Goal: Information Seeking & Learning: Learn about a topic

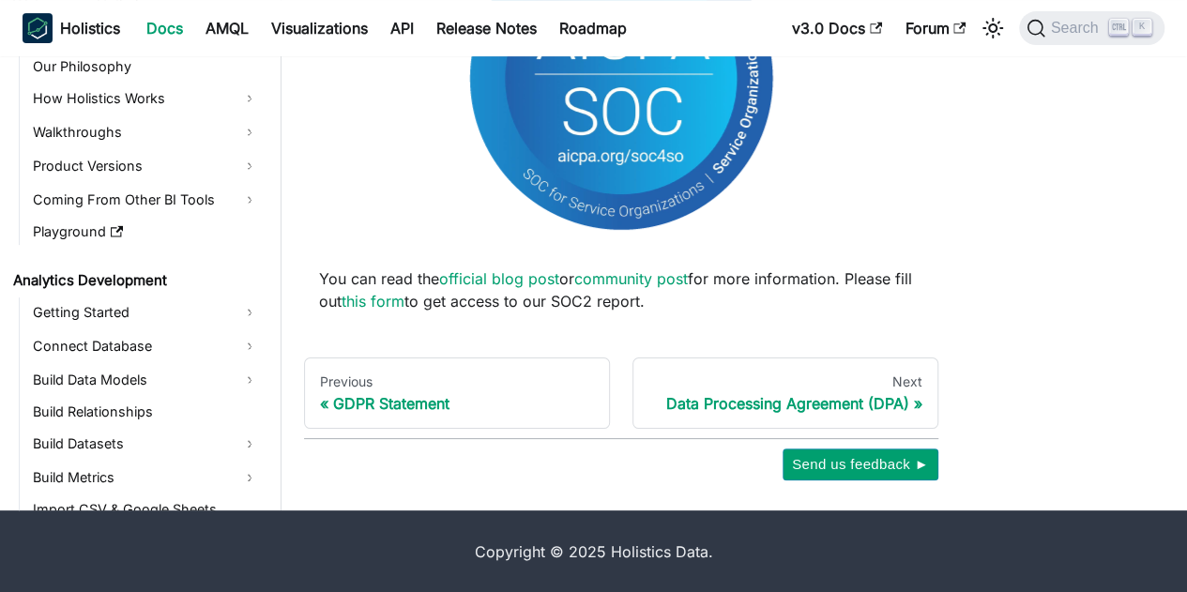
scroll to position [2064, 0]
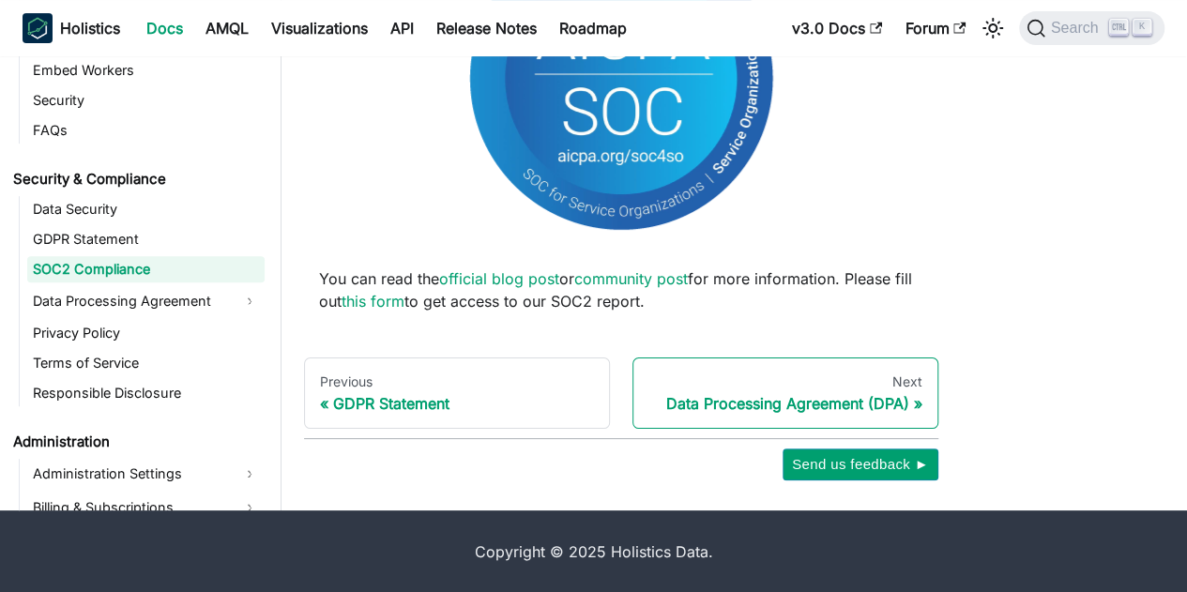
click at [739, 402] on div "Data Processing Agreement (DPA)" at bounding box center [785, 403] width 274 height 19
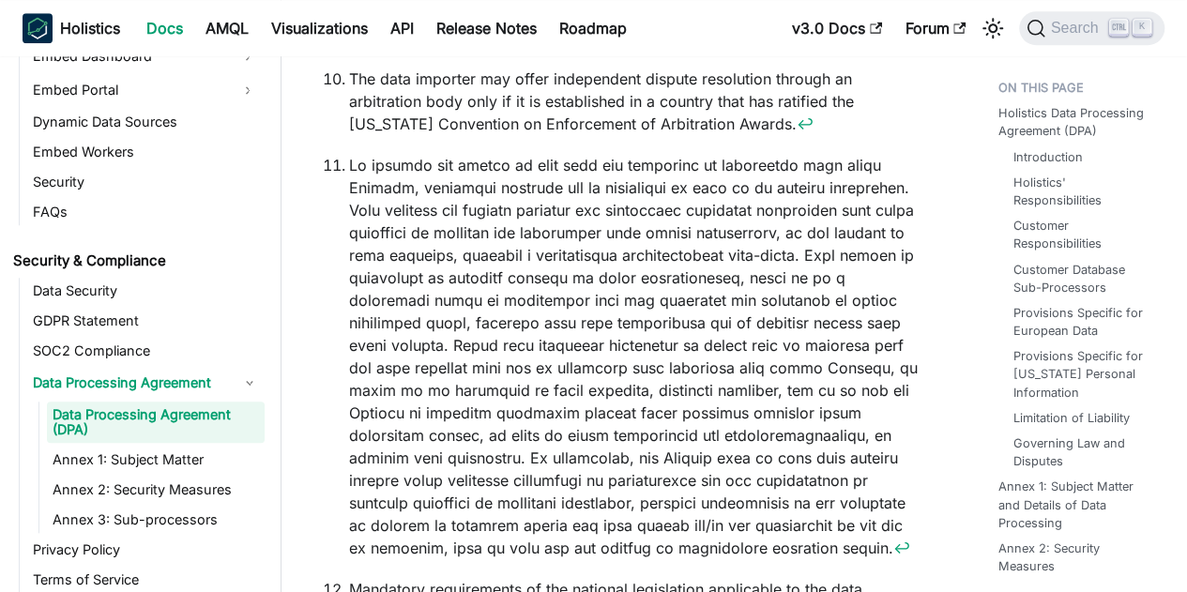
scroll to position [54663, 0]
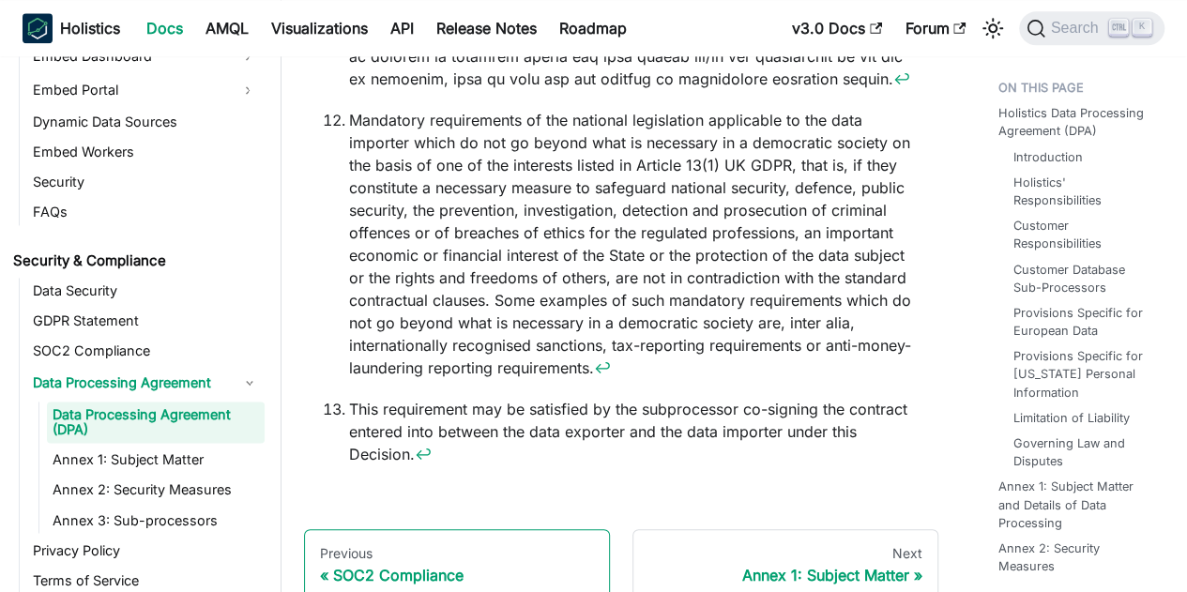
click at [332, 566] on div "SOC2 Compliance" at bounding box center [457, 575] width 274 height 19
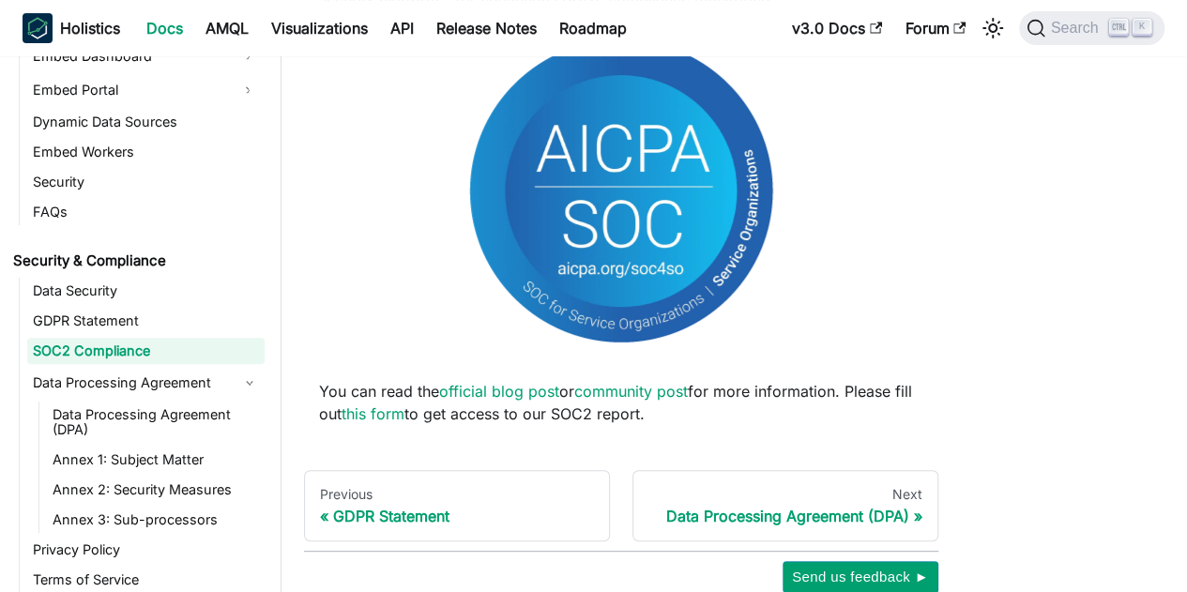
scroll to position [250, 0]
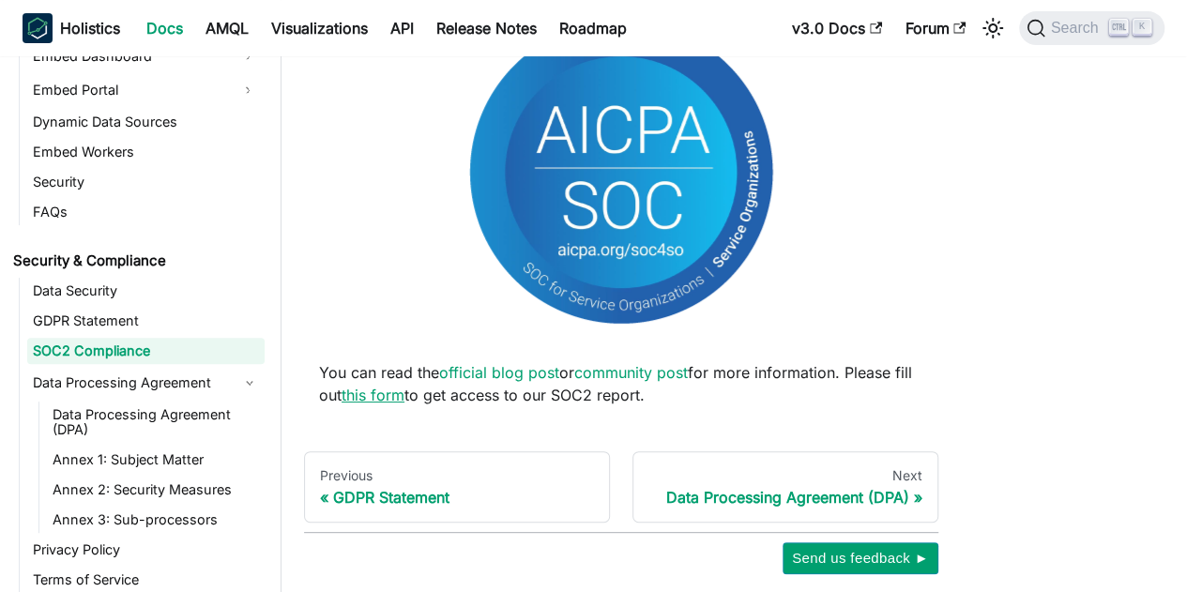
click at [404, 397] on link "this form" at bounding box center [373, 395] width 63 height 19
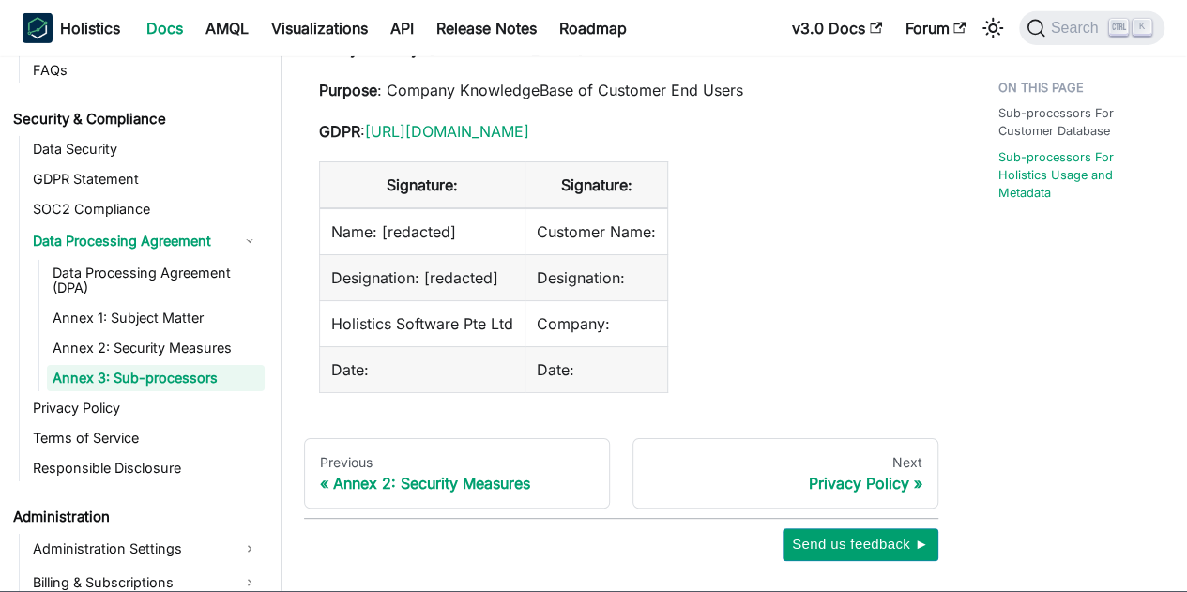
scroll to position [2329, 0]
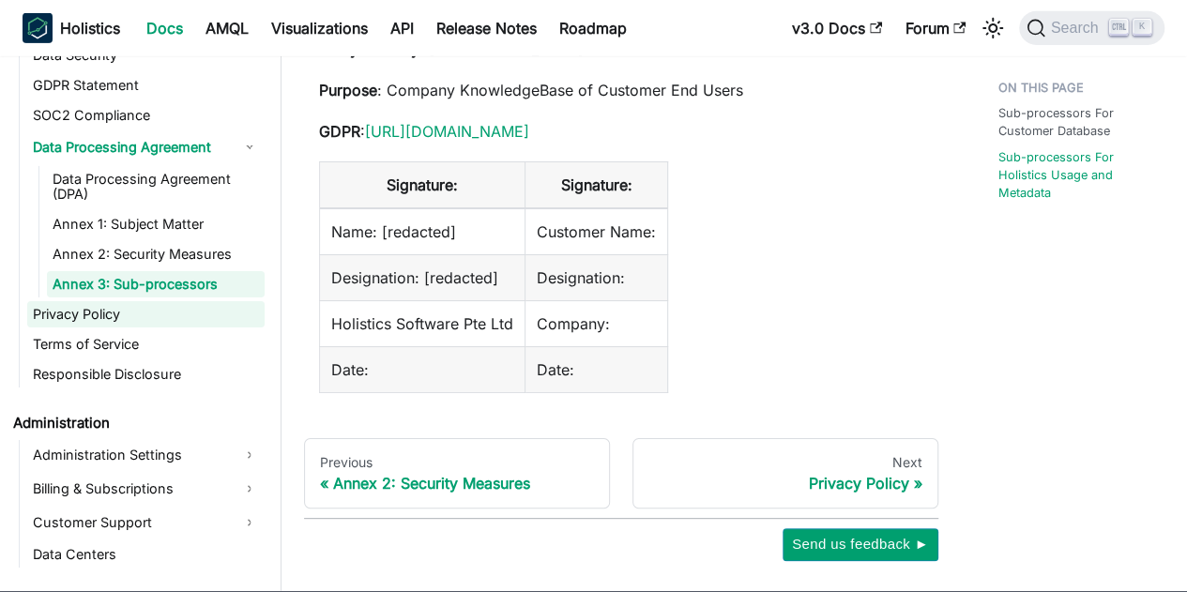
click at [54, 301] on link "Privacy Policy" at bounding box center [145, 314] width 237 height 26
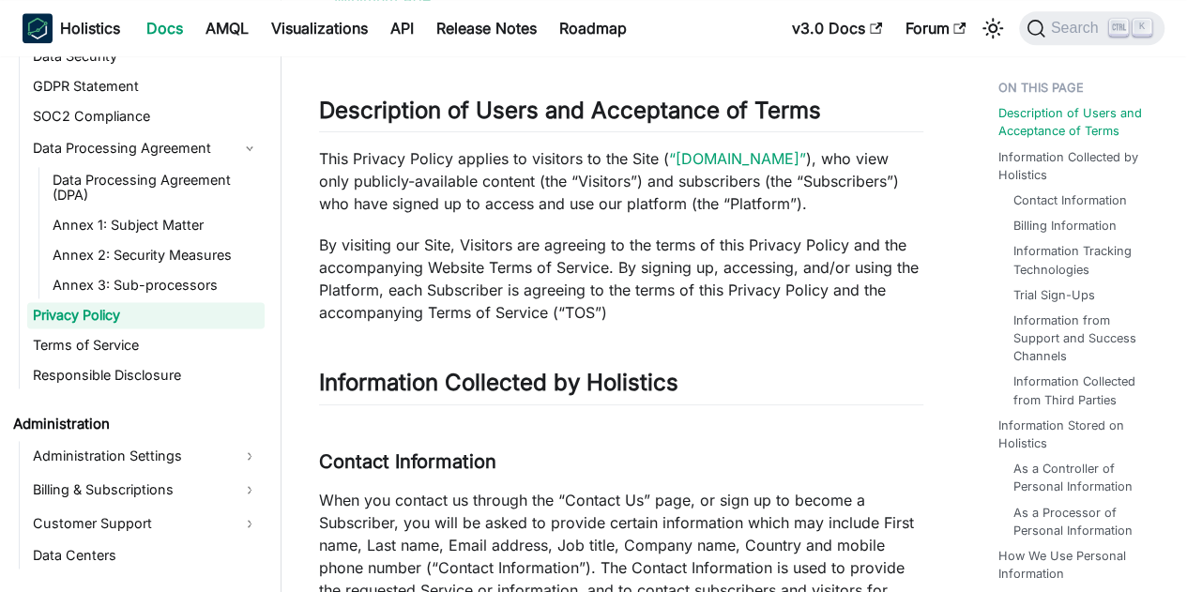
scroll to position [1220, 0]
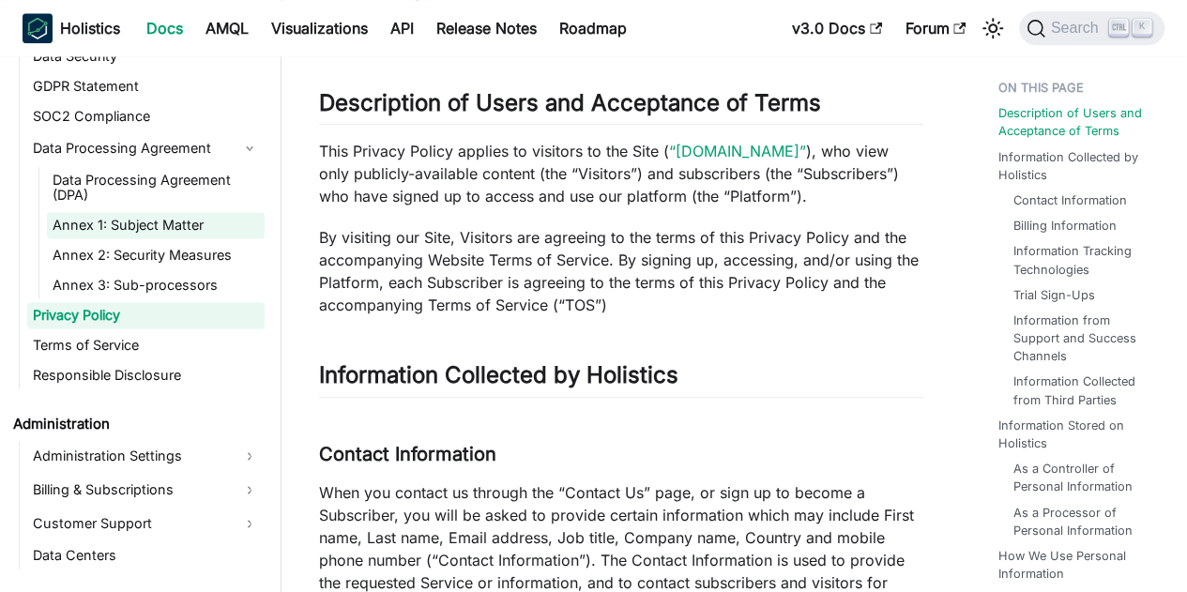
click at [160, 221] on link "Annex 1: Subject Matter" at bounding box center [156, 225] width 218 height 26
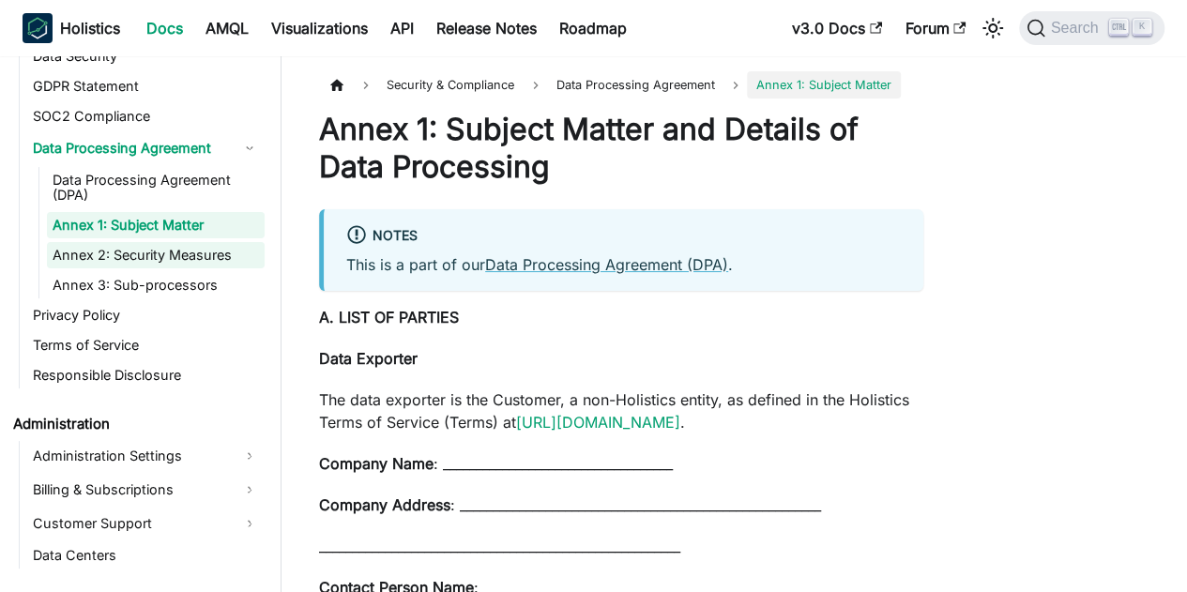
click at [150, 255] on link "Annex 2: Security Measures" at bounding box center [156, 255] width 218 height 26
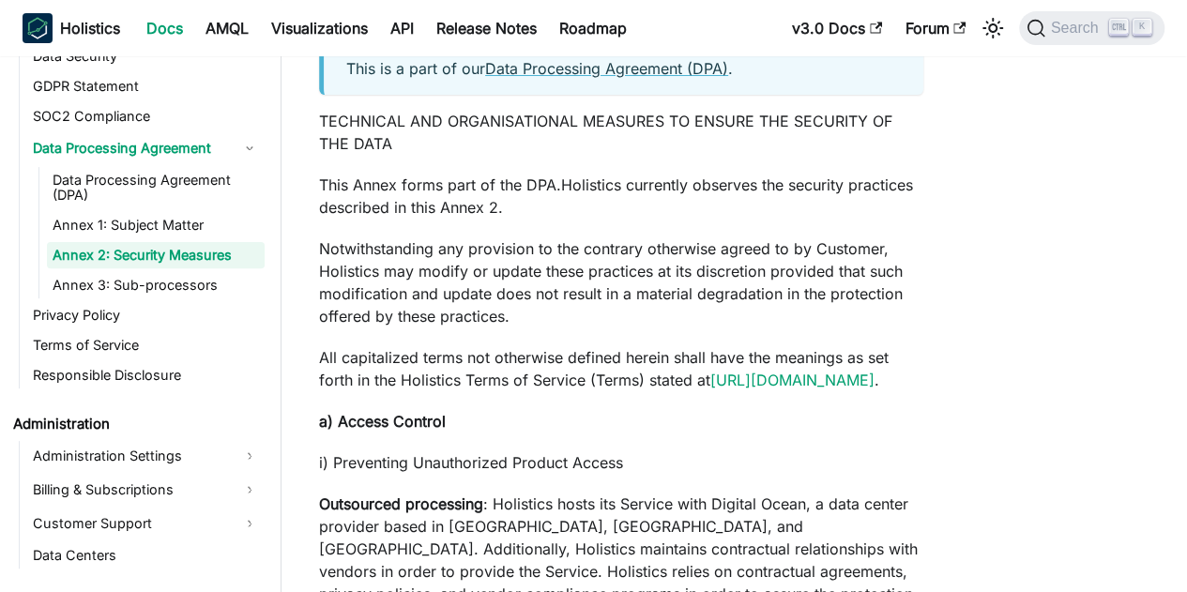
scroll to position [188, 0]
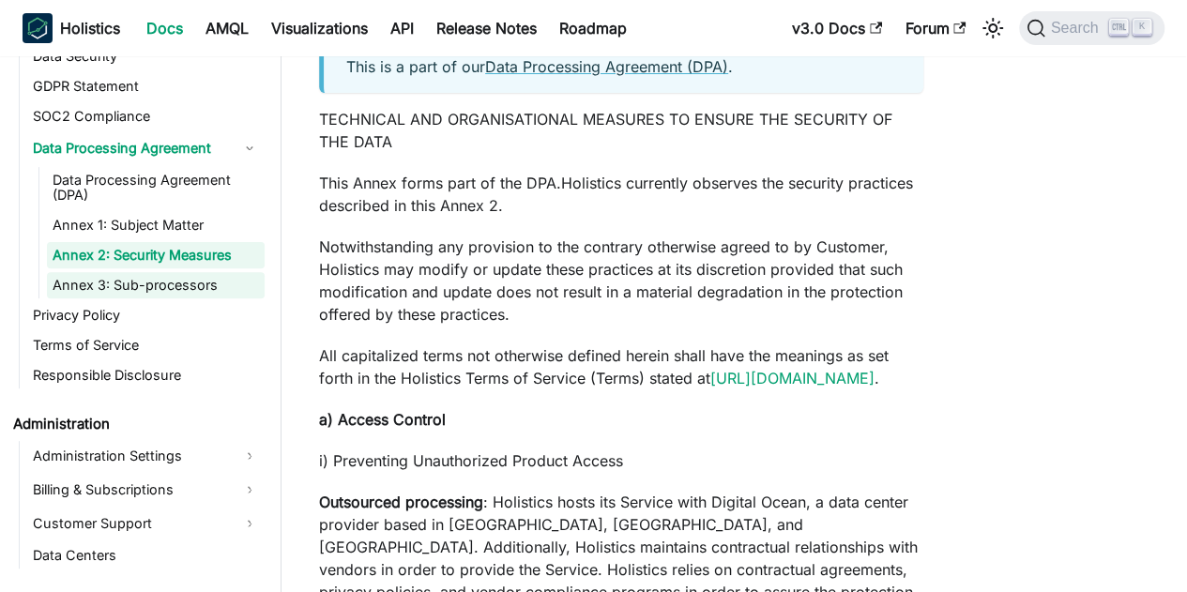
click at [130, 284] on link "Annex 3: Sub-processors" at bounding box center [156, 285] width 218 height 26
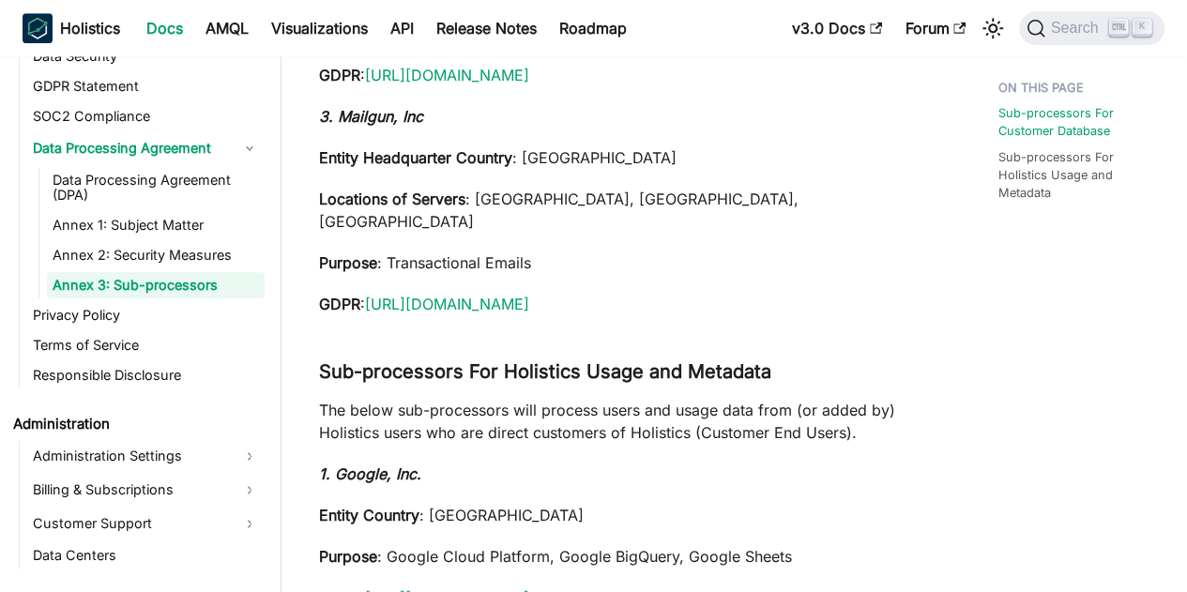
scroll to position [751, 0]
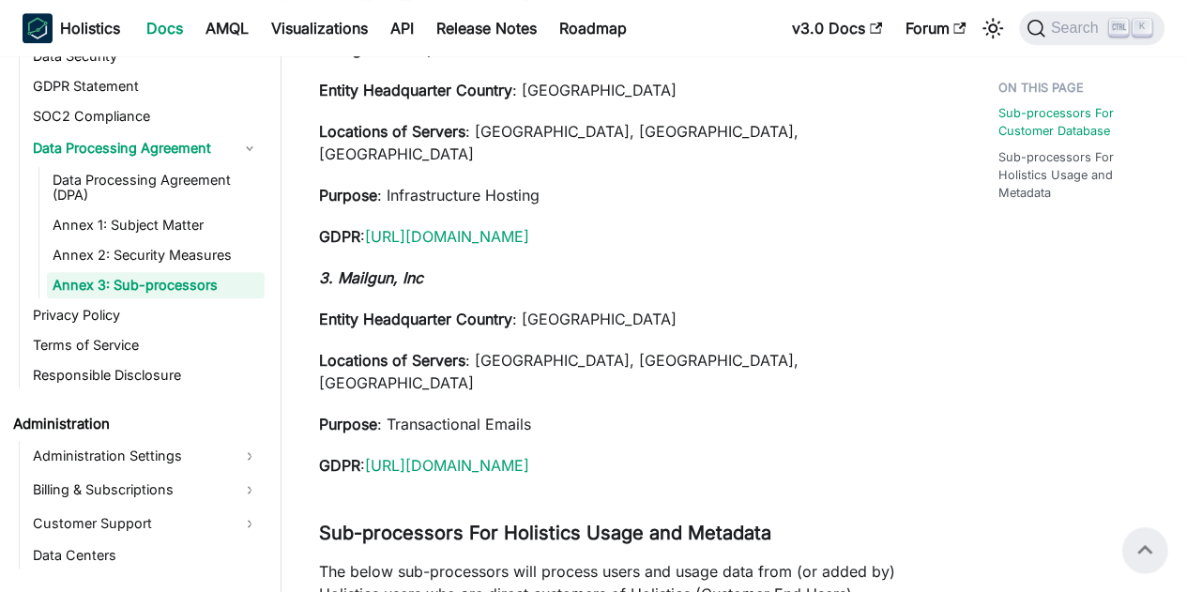
scroll to position [563, 0]
